Goal: Book appointment/travel/reservation

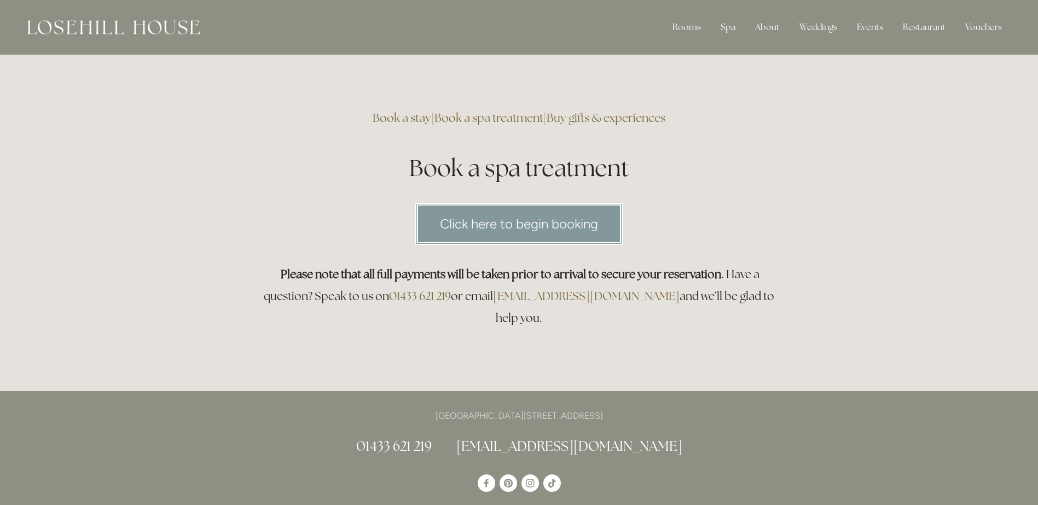
click at [532, 219] on link "Click here to begin booking" at bounding box center [518, 224] width 207 height 42
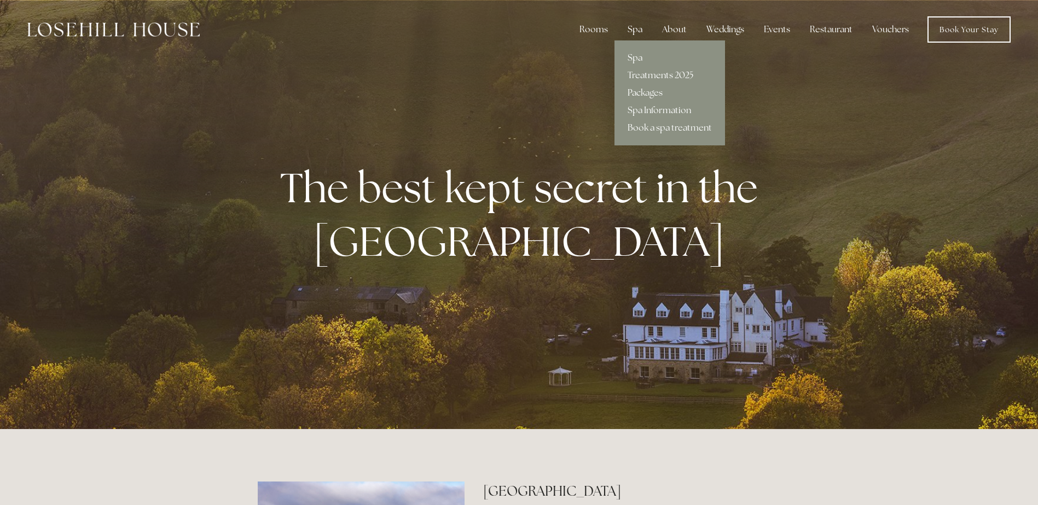
click at [641, 32] on div "Spa" at bounding box center [635, 30] width 32 height 22
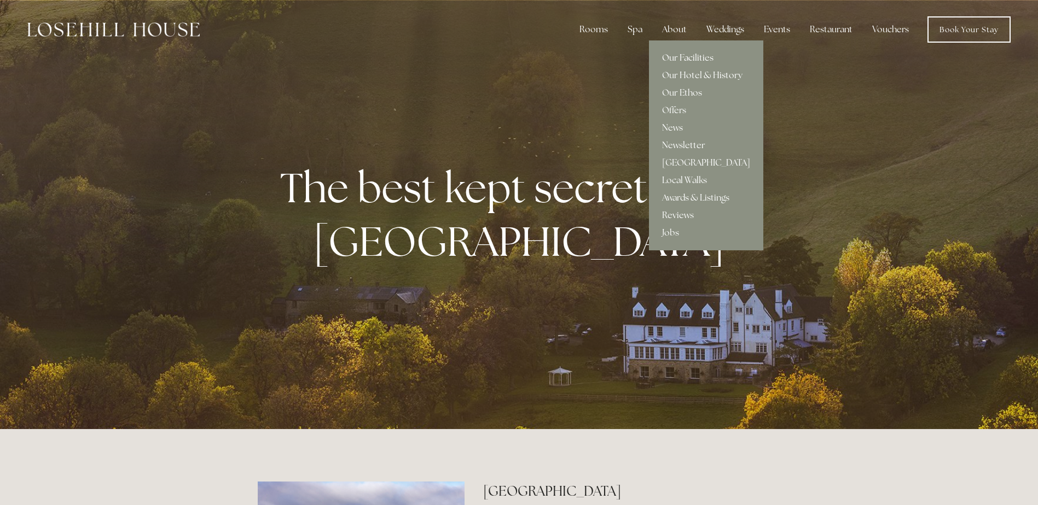
click at [676, 53] on link "Our Facilities" at bounding box center [706, 58] width 114 height 18
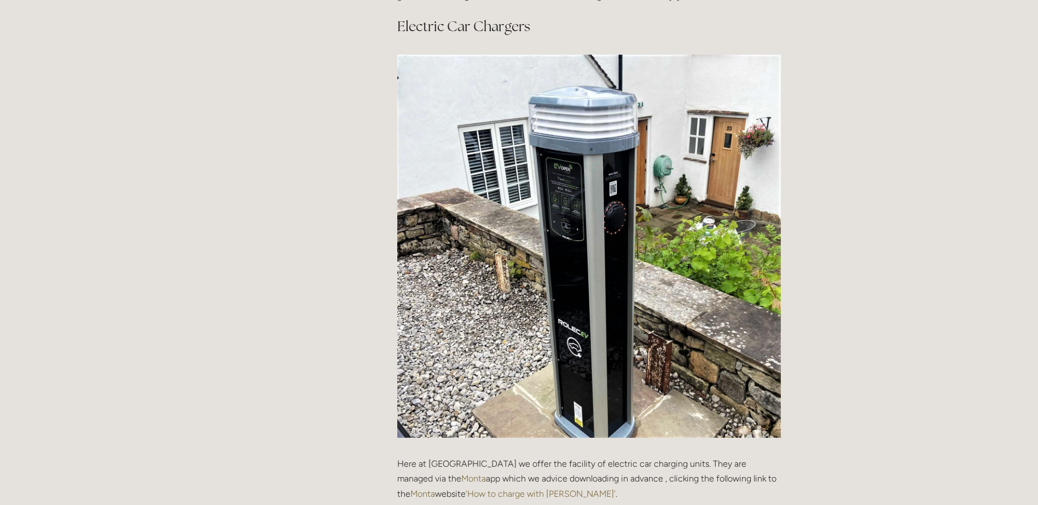
scroll to position [2273, 0]
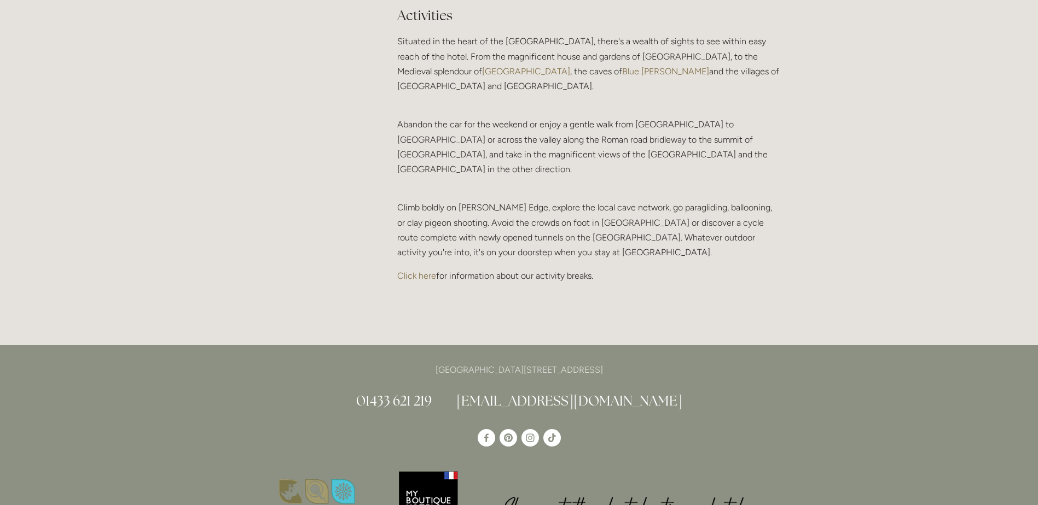
drag, startPoint x: 1036, startPoint y: 369, endPoint x: 1038, endPoint y: 275, distance: 93.6
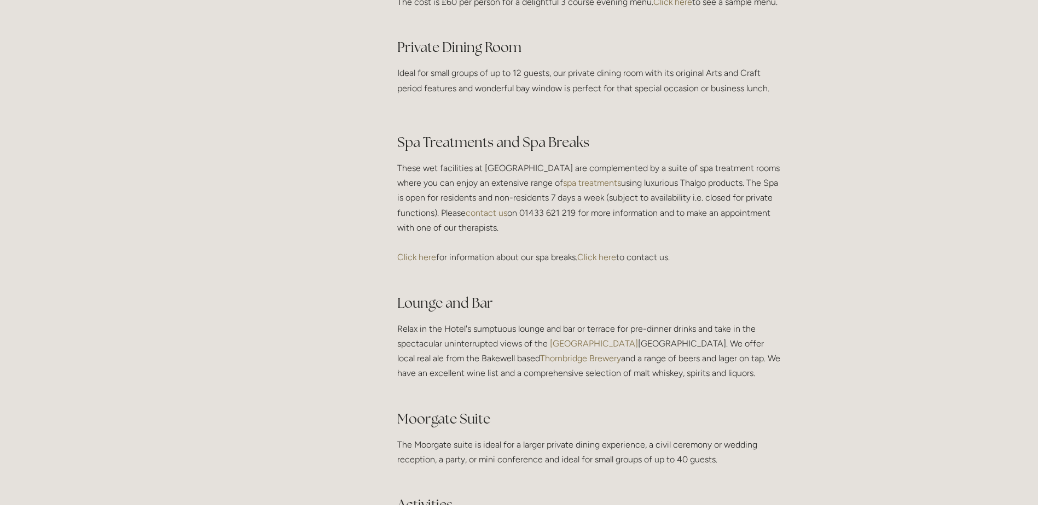
scroll to position [1781, 0]
click at [592, 191] on link "spa treatments" at bounding box center [592, 186] width 58 height 10
